Goal: Task Accomplishment & Management: Use online tool/utility

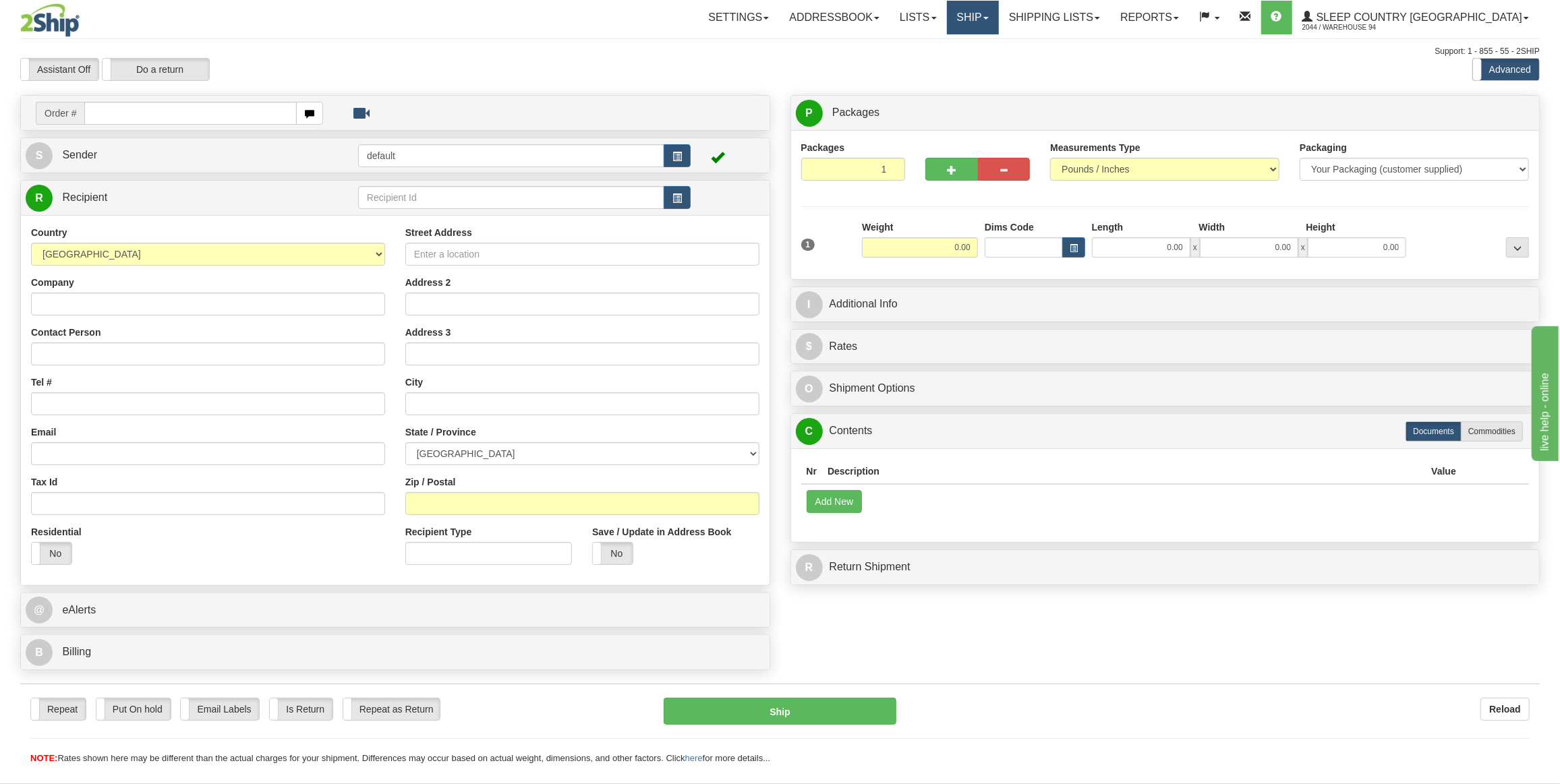
click at [999, 21] on link "Ship" at bounding box center [973, 17] width 52 height 34
click at [985, 63] on span "OnHold / Order Queue" at bounding box center [938, 65] width 95 height 10
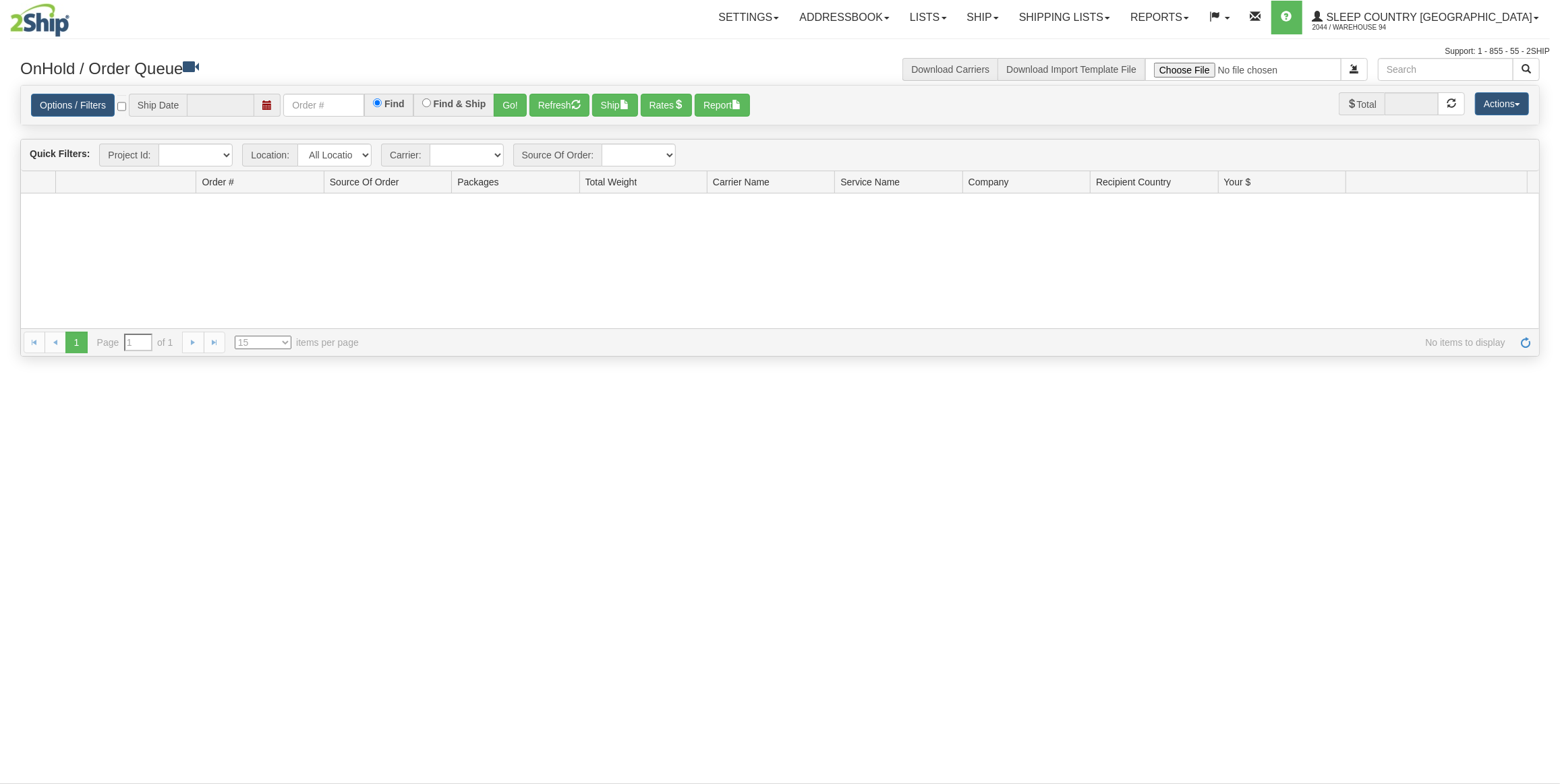
type input "[DATE]"
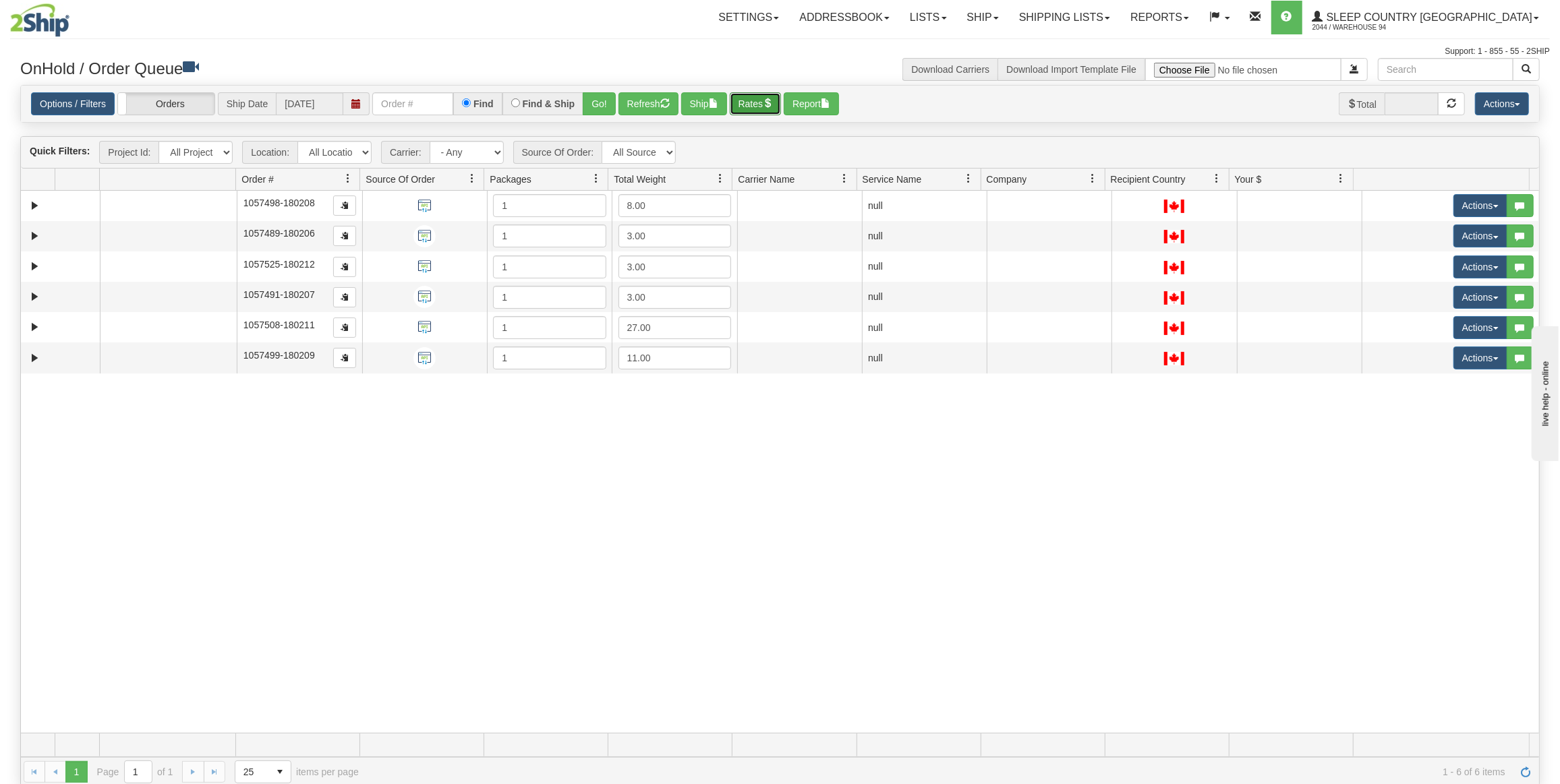
click at [762, 107] on button "Rates" at bounding box center [756, 104] width 52 height 23
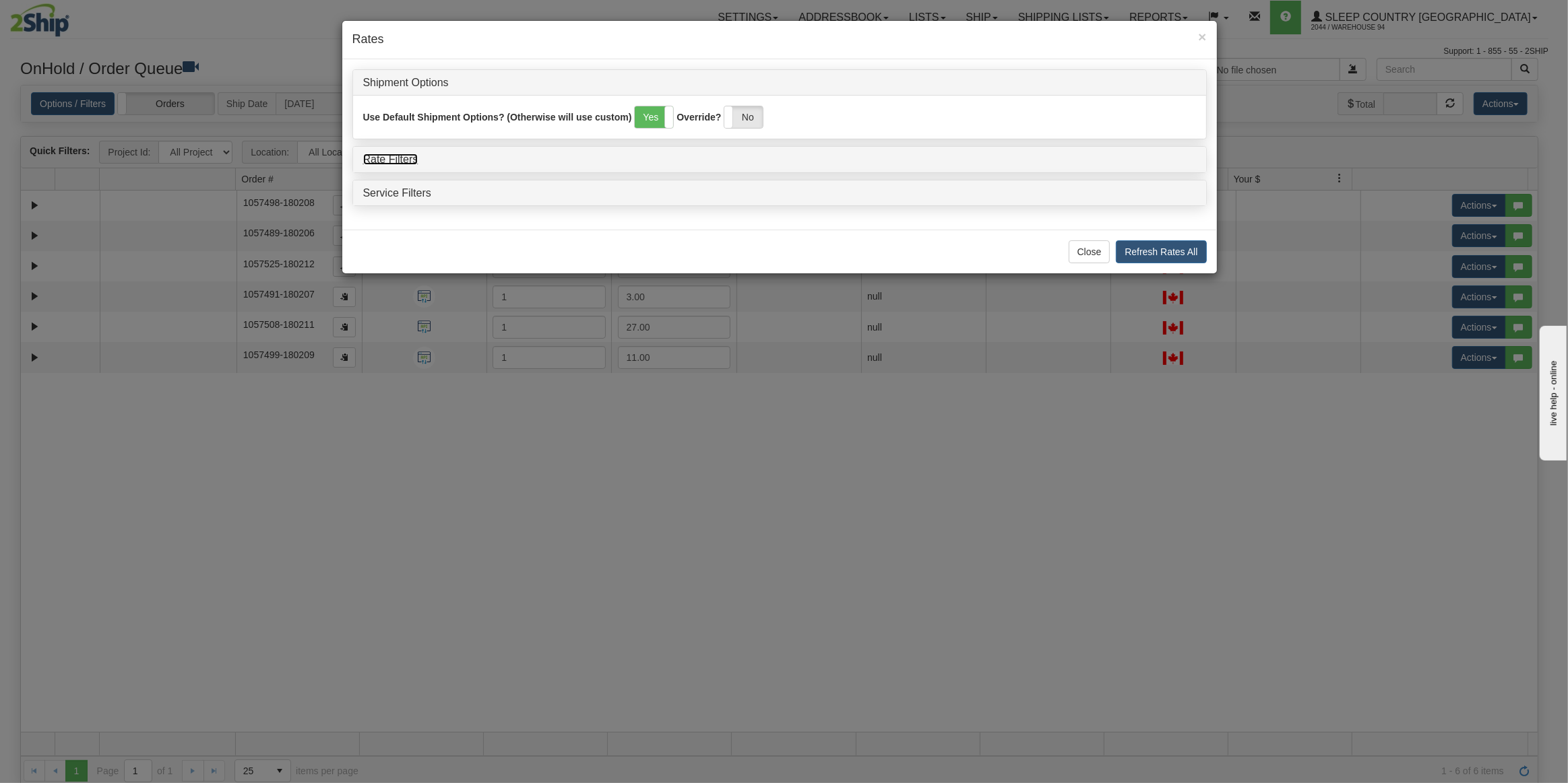
click at [410, 159] on link "Rate Filters" at bounding box center [391, 159] width 55 height 11
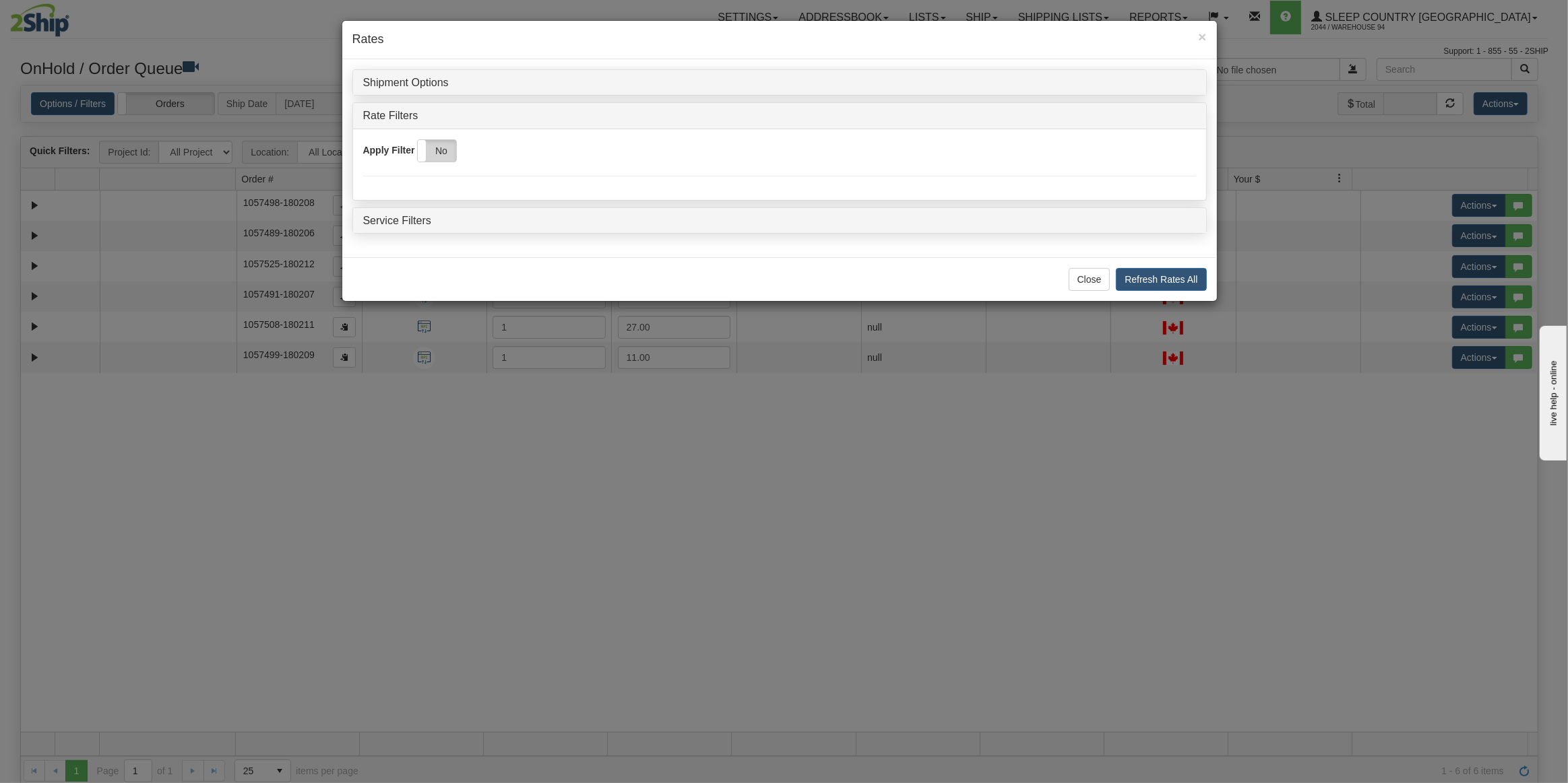
click at [443, 153] on label "No" at bounding box center [437, 150] width 39 height 22
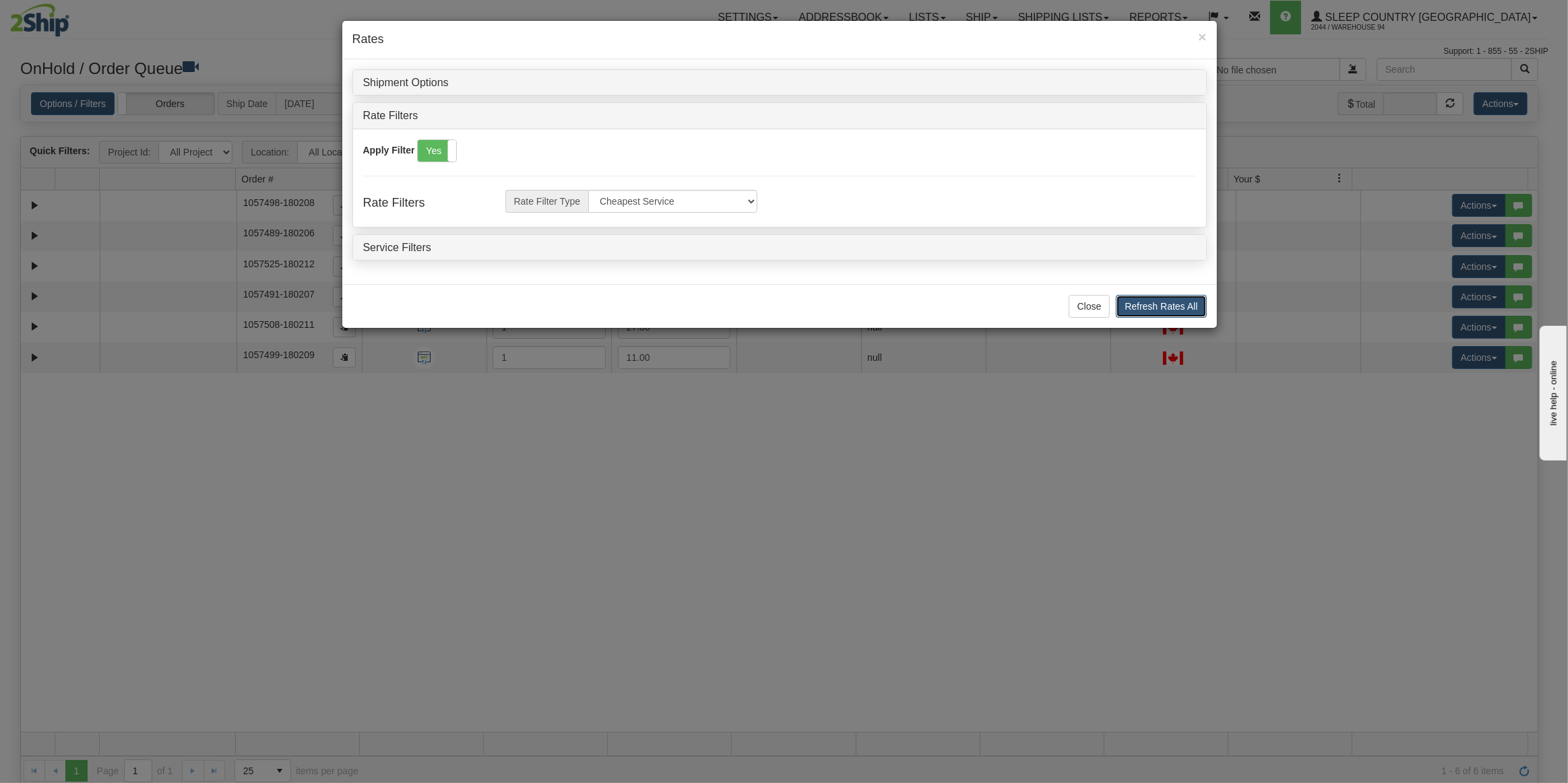
click at [1161, 308] on button "Refresh Rates All" at bounding box center [1161, 306] width 90 height 23
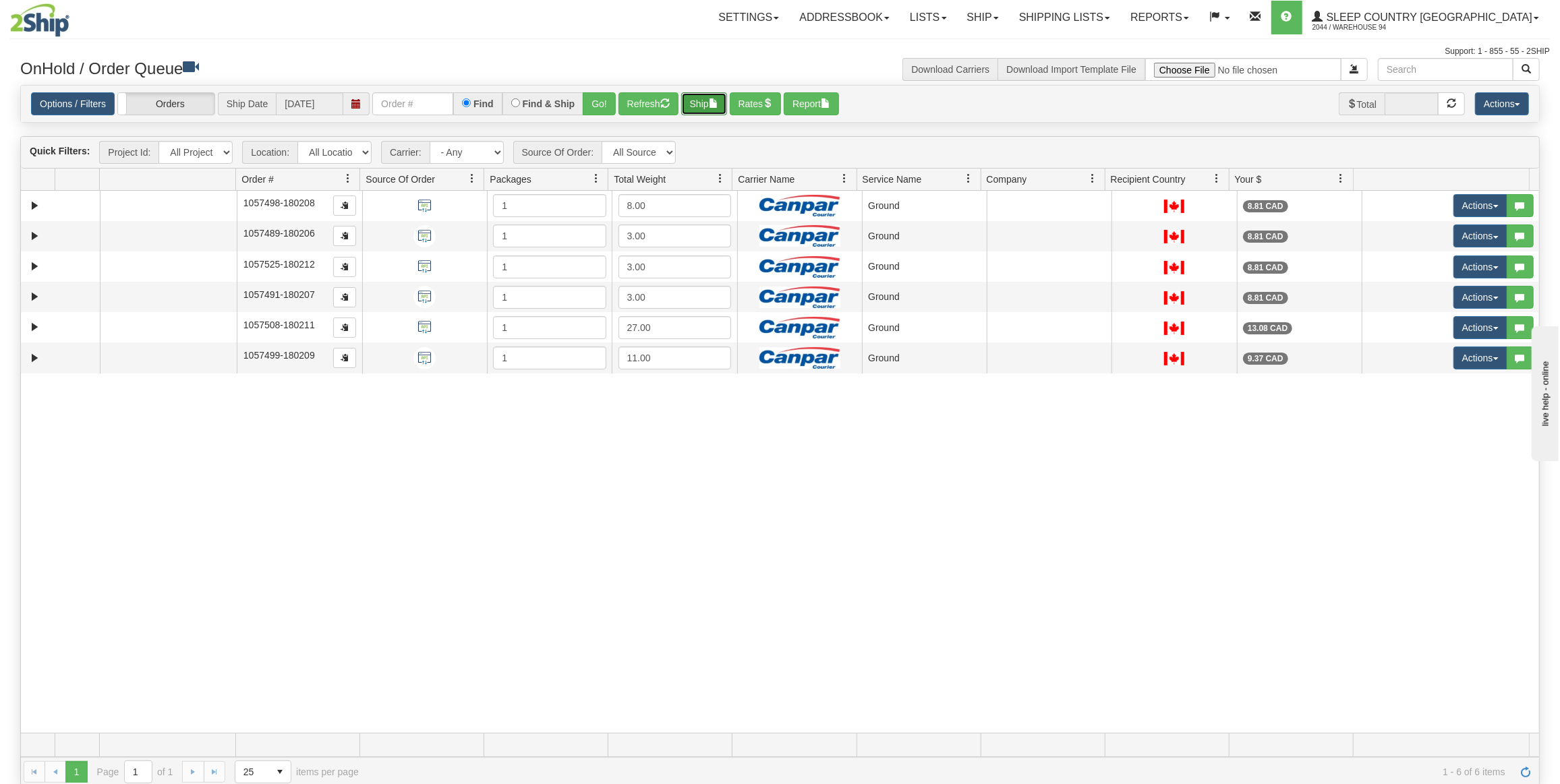
click at [696, 107] on button "Ship" at bounding box center [704, 104] width 46 height 23
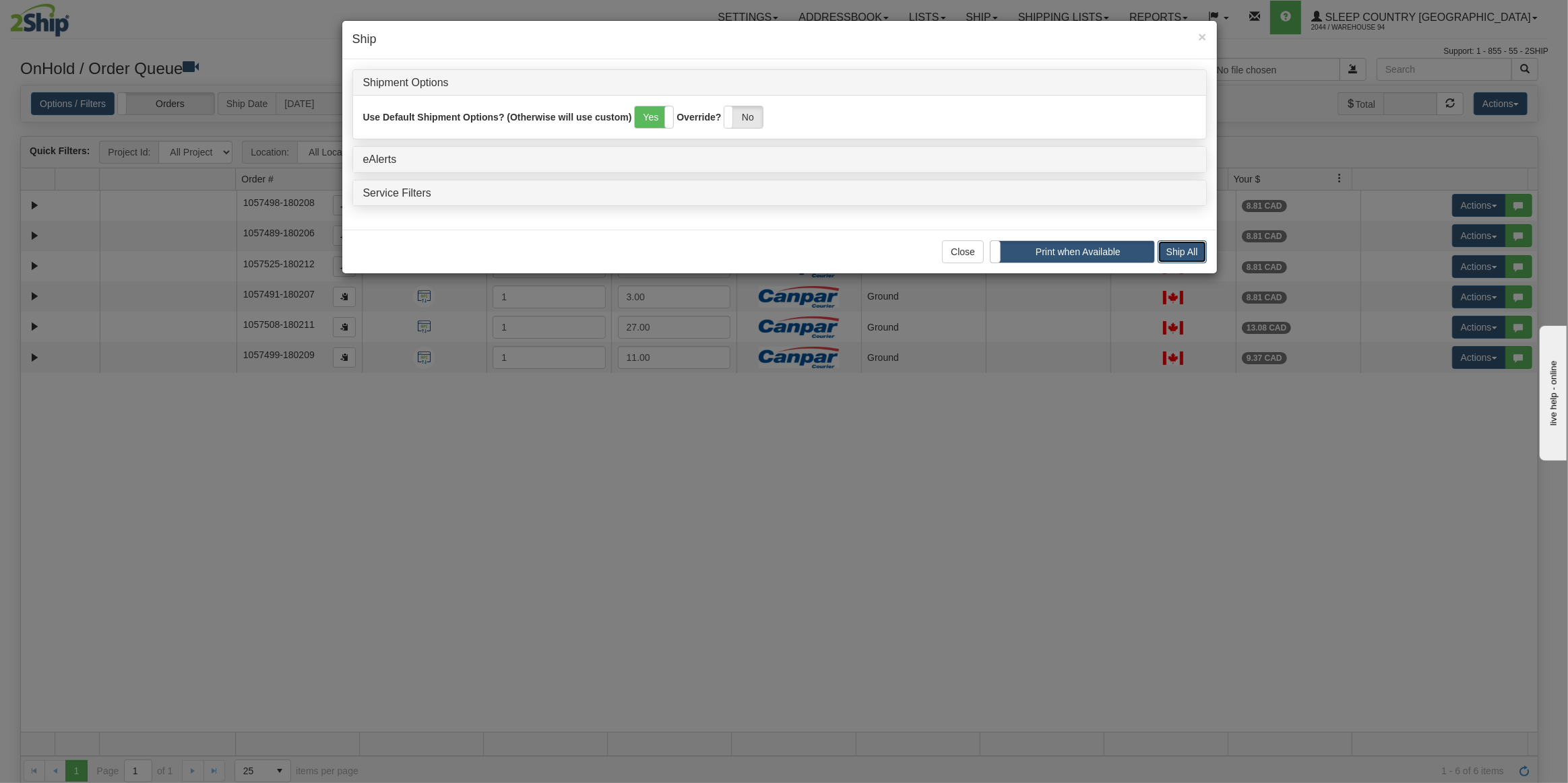
click at [1194, 251] on button "Ship All" at bounding box center [1182, 252] width 49 height 23
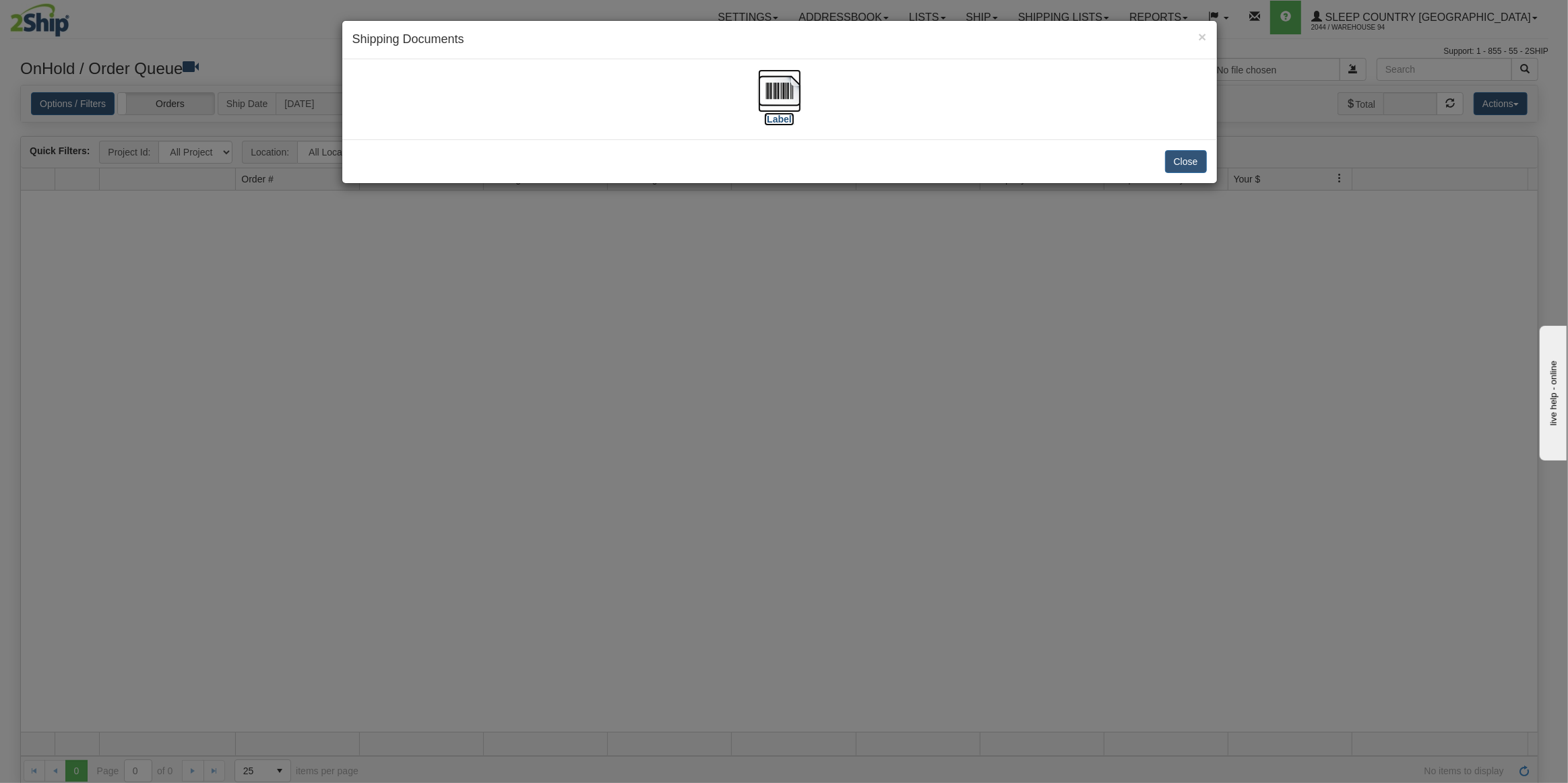
click at [768, 123] on label "[Label]" at bounding box center [780, 119] width 31 height 13
